Goal: Transaction & Acquisition: Download file/media

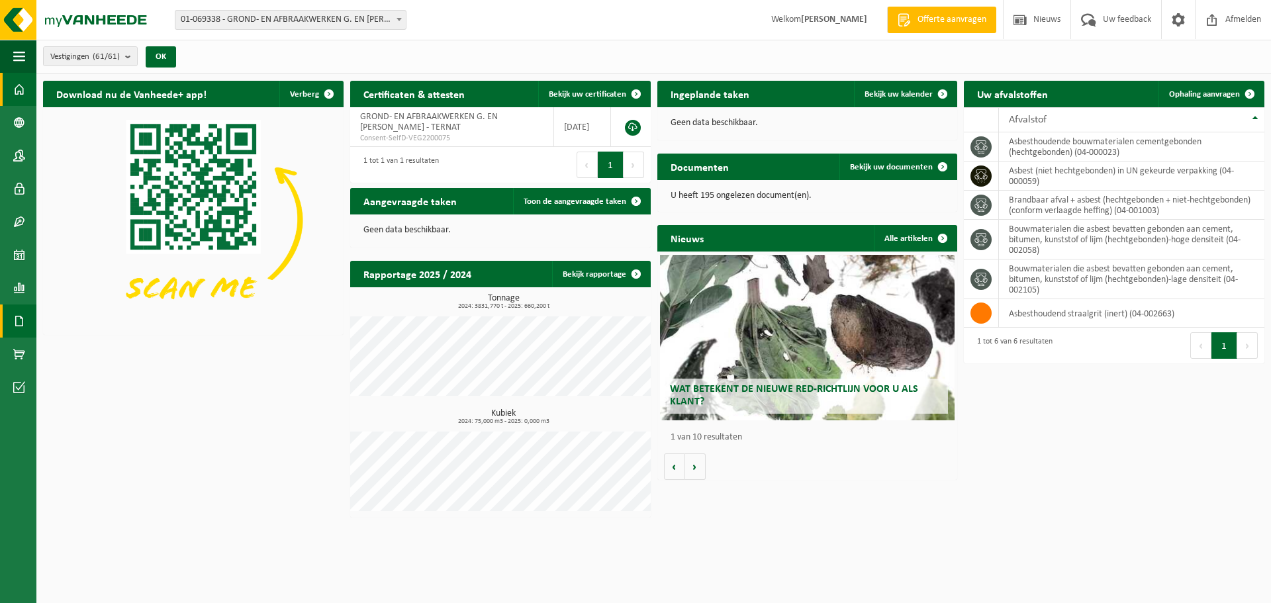
click at [20, 318] on span at bounding box center [19, 321] width 12 height 33
click at [92, 344] on span "Documenten" at bounding box center [101, 349] width 49 height 25
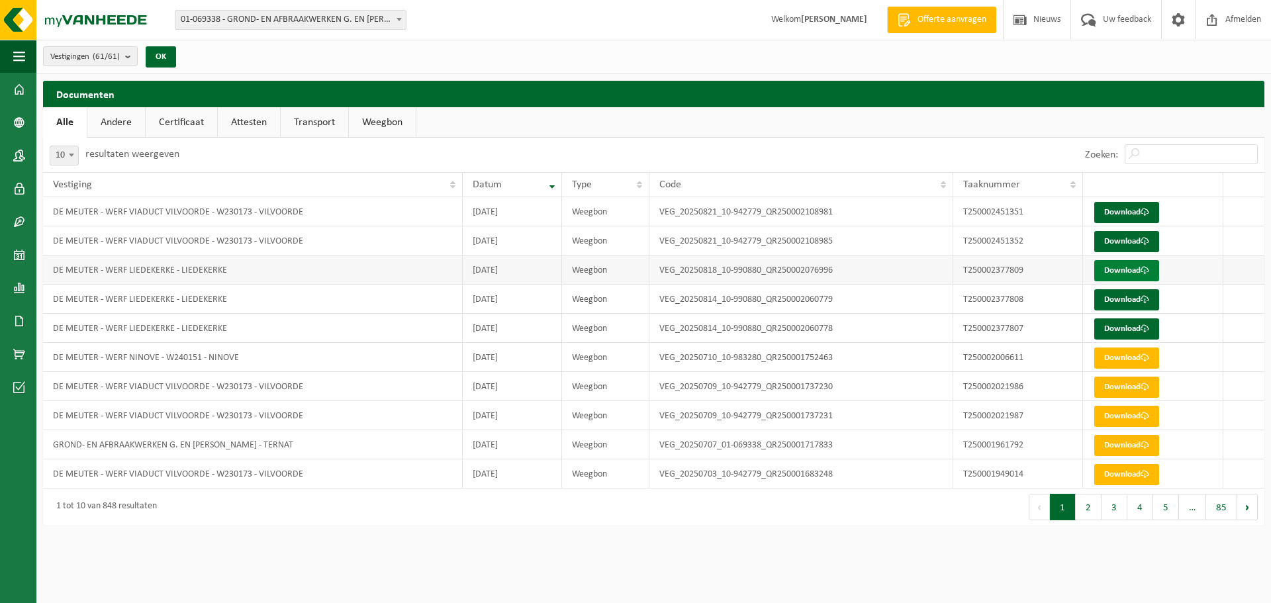
click at [1128, 271] on link "Download" at bounding box center [1126, 270] width 65 height 21
click at [1128, 298] on link "Download" at bounding box center [1126, 299] width 65 height 21
click at [1133, 326] on link "Download" at bounding box center [1126, 328] width 65 height 21
